Goal: Find specific page/section: Find specific page/section

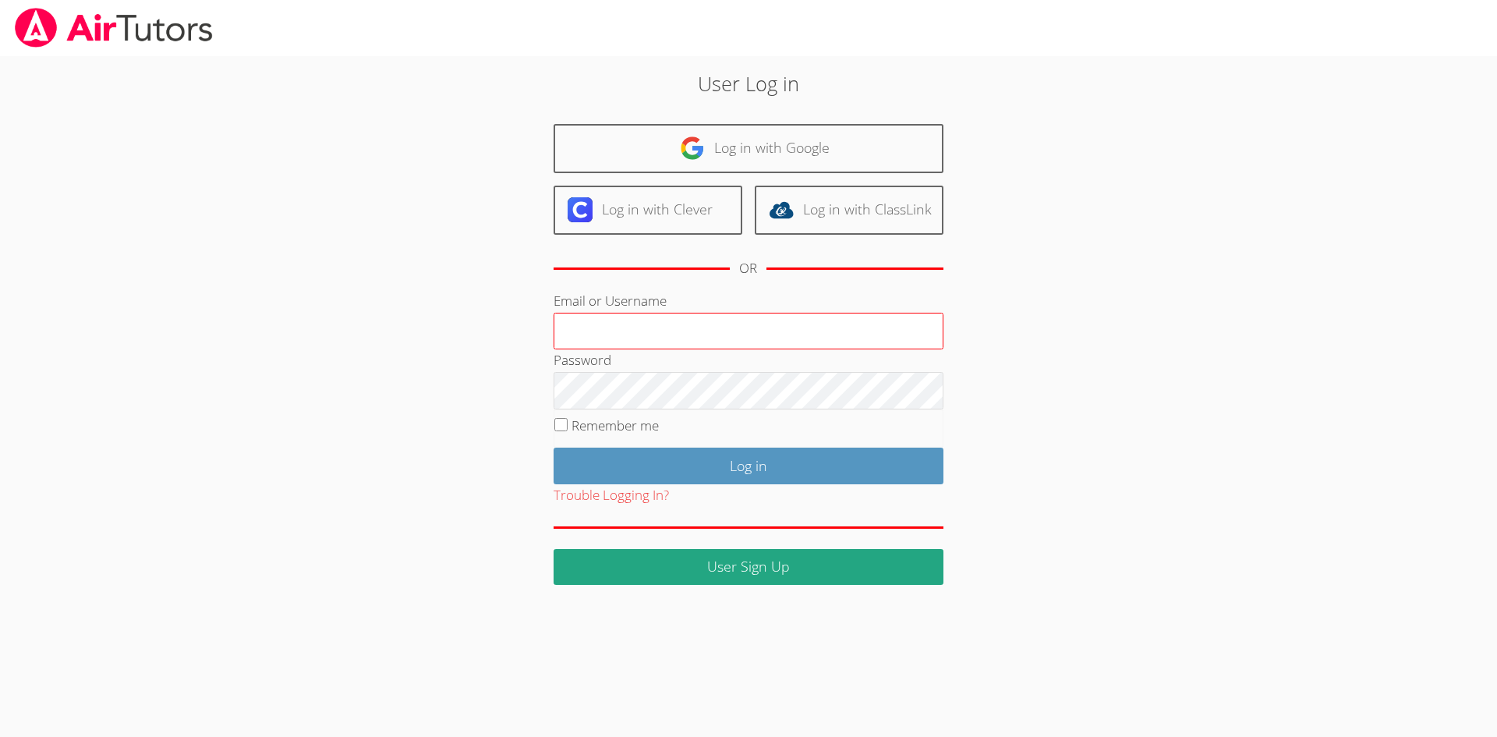
click at [663, 324] on input "Email or Username" at bounding box center [749, 331] width 390 height 37
type input "amparsons1682@yahoo.com"
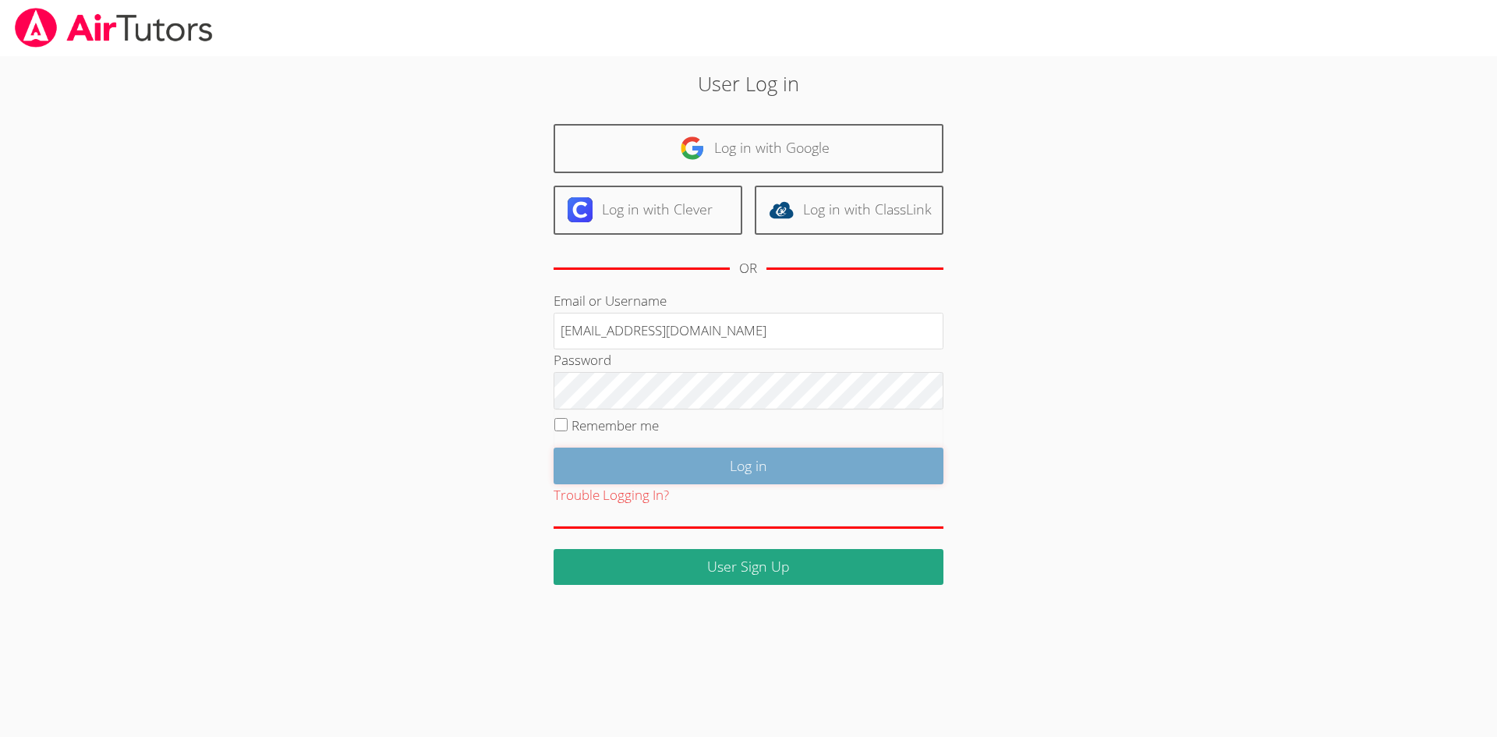
click at [775, 467] on input "Log in" at bounding box center [749, 466] width 390 height 37
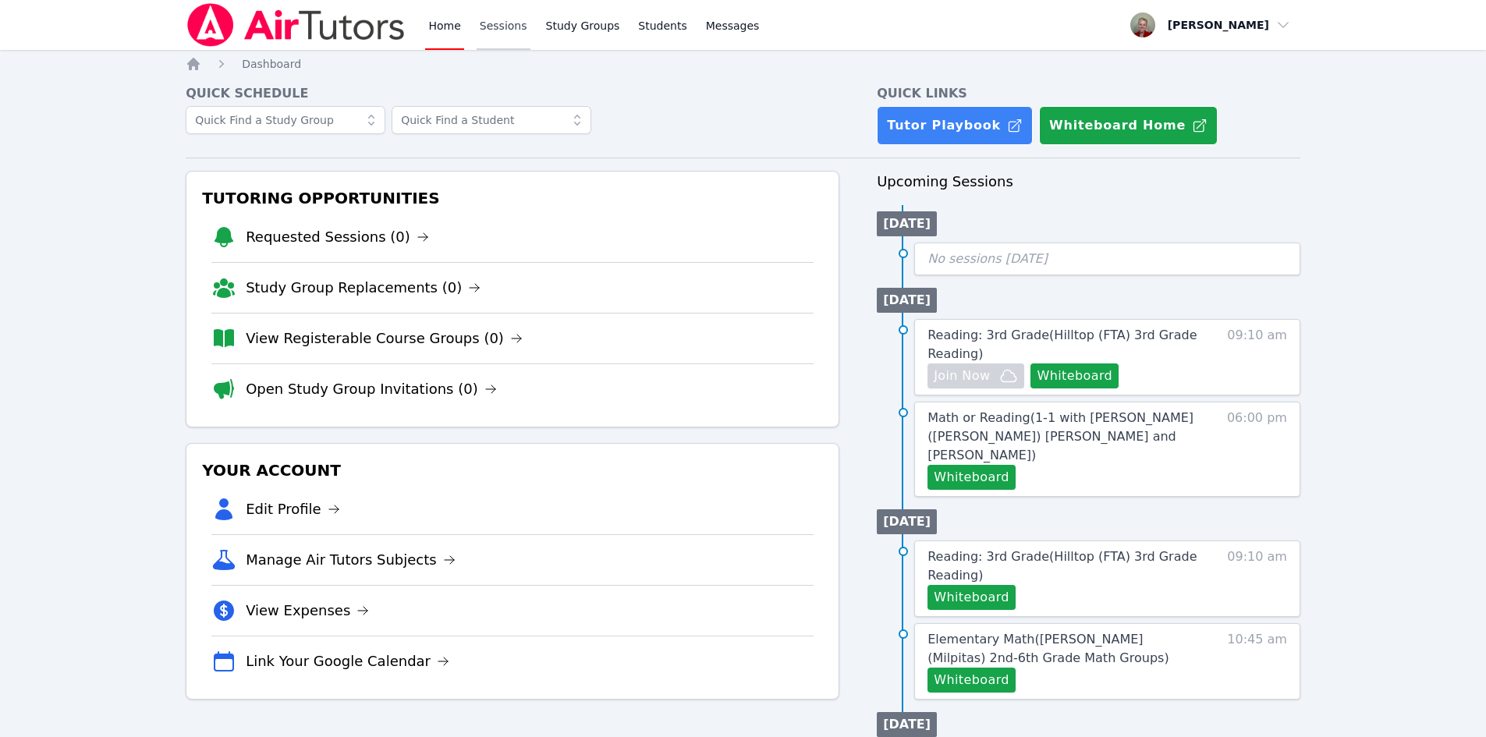
click at [491, 22] on link "Sessions" at bounding box center [503, 25] width 54 height 50
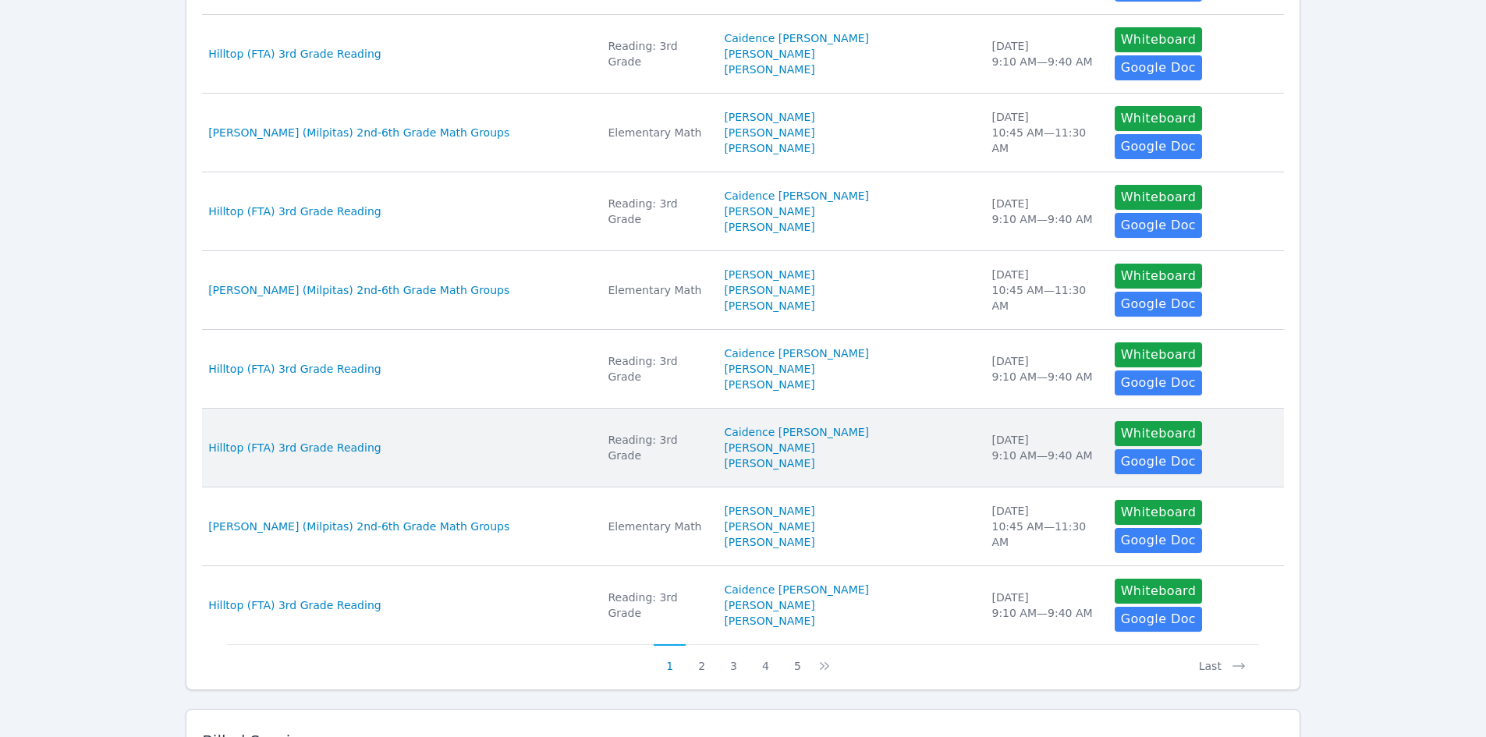
scroll to position [535, 0]
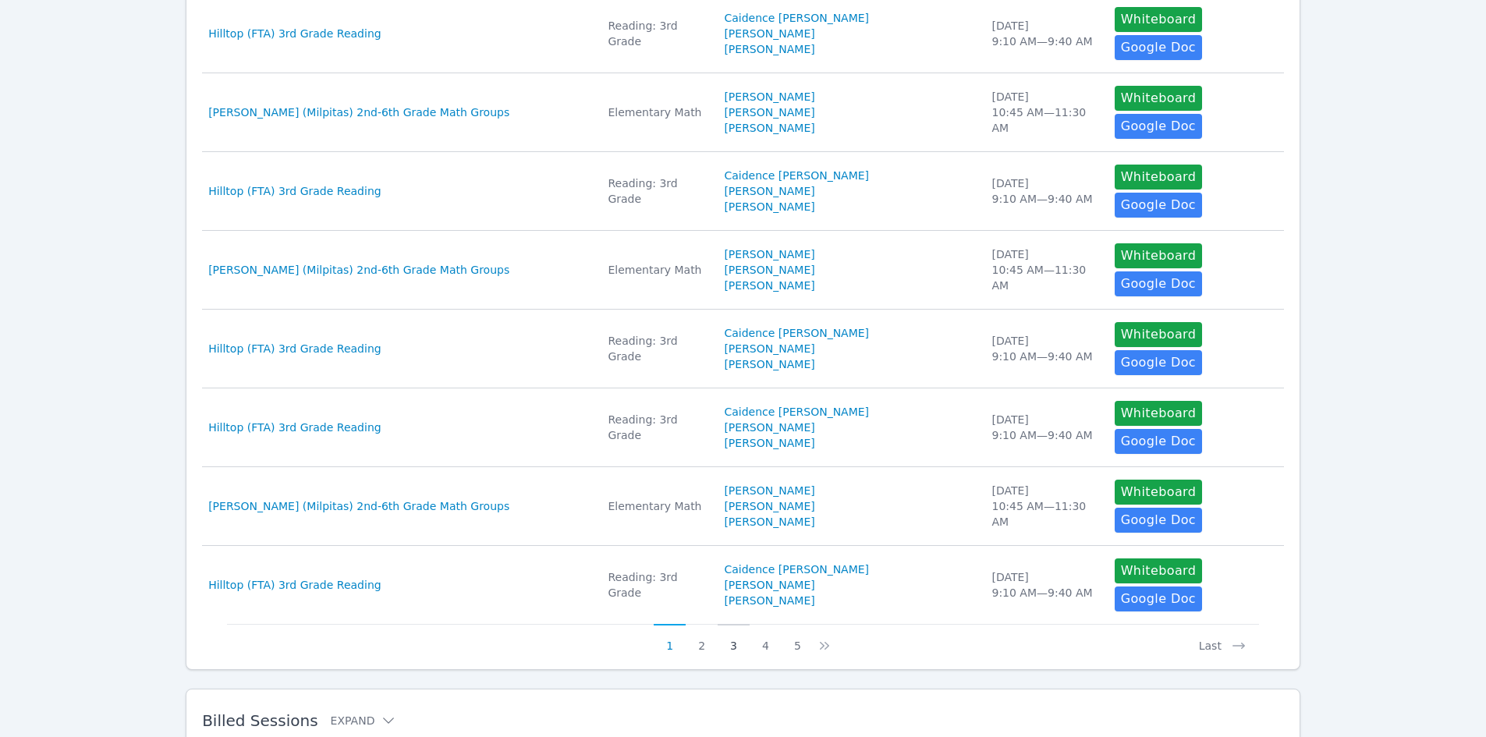
click at [728, 624] on button "3" at bounding box center [733, 639] width 32 height 30
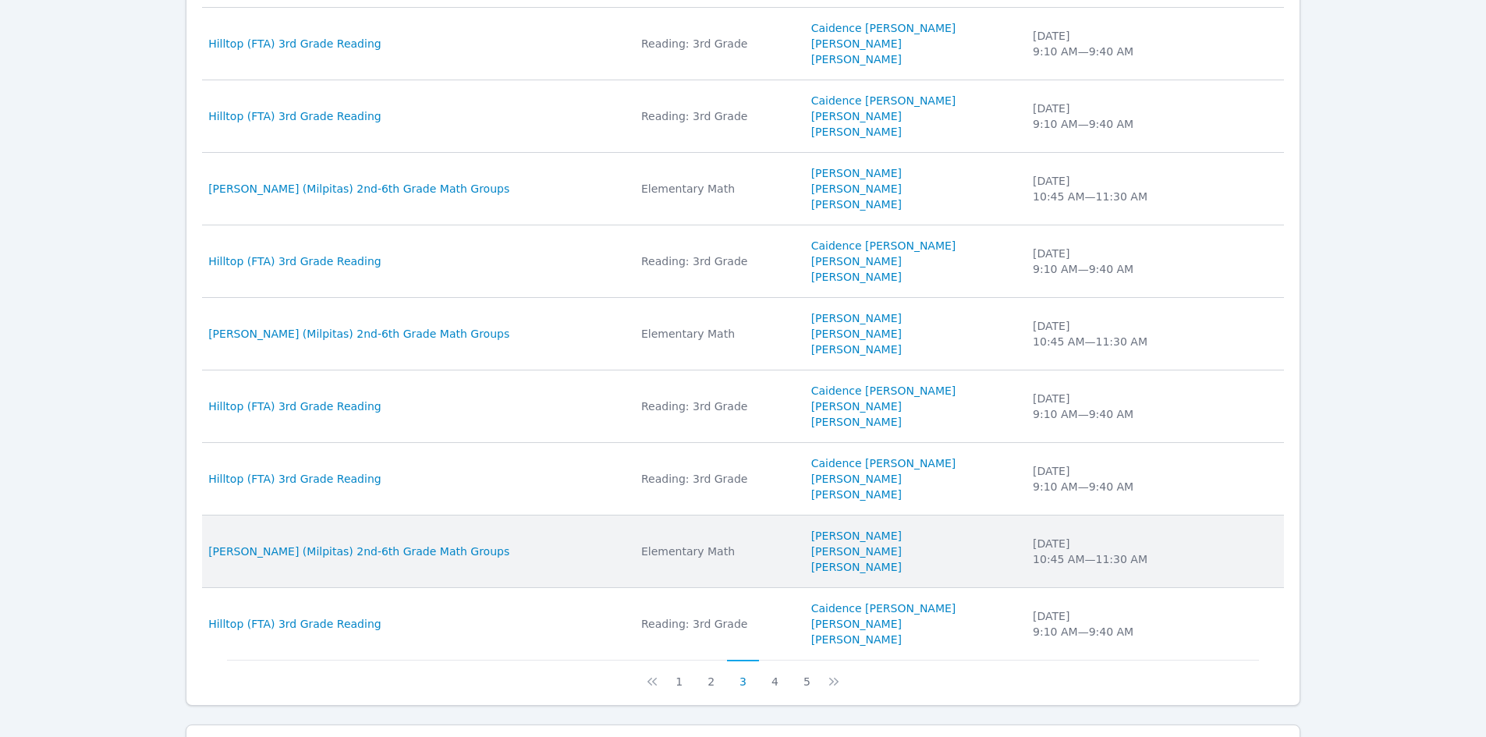
scroll to position [468, 0]
